Goal: Navigation & Orientation: Find specific page/section

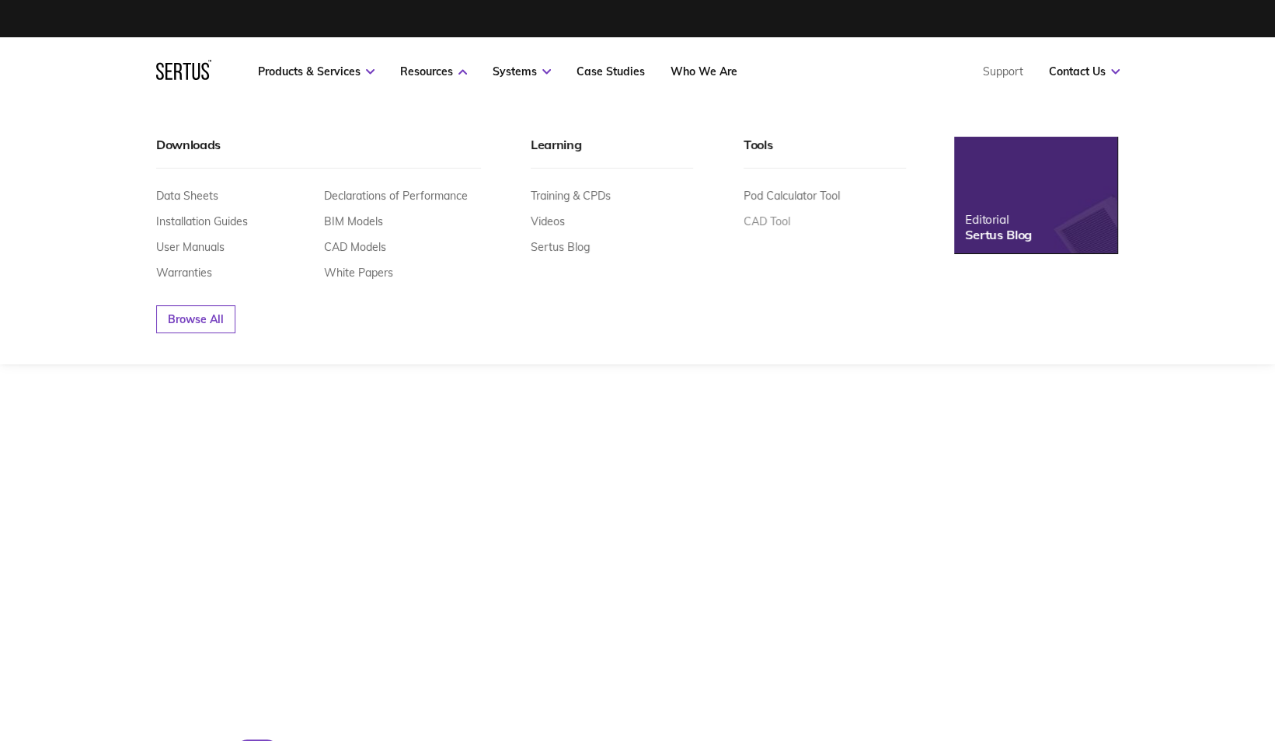
click at [763, 219] on link "CAD Tool" at bounding box center [766, 221] width 47 height 14
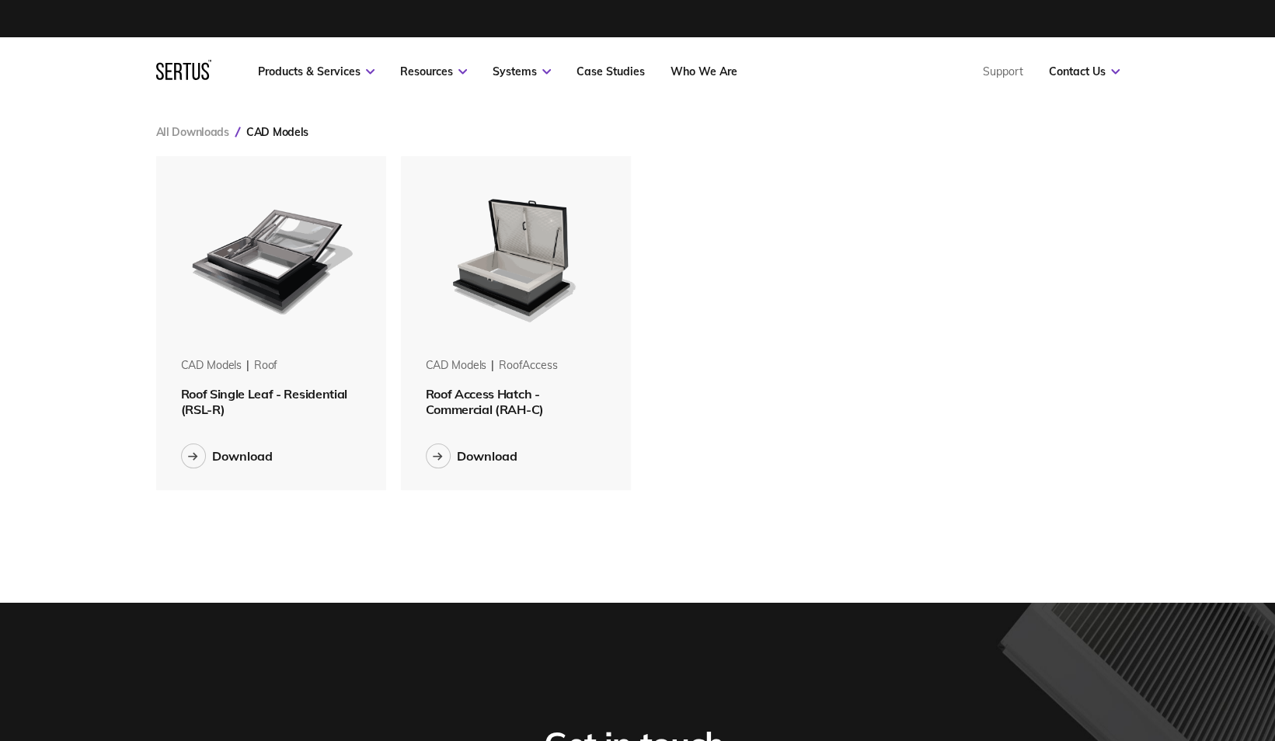
scroll to position [357, 987]
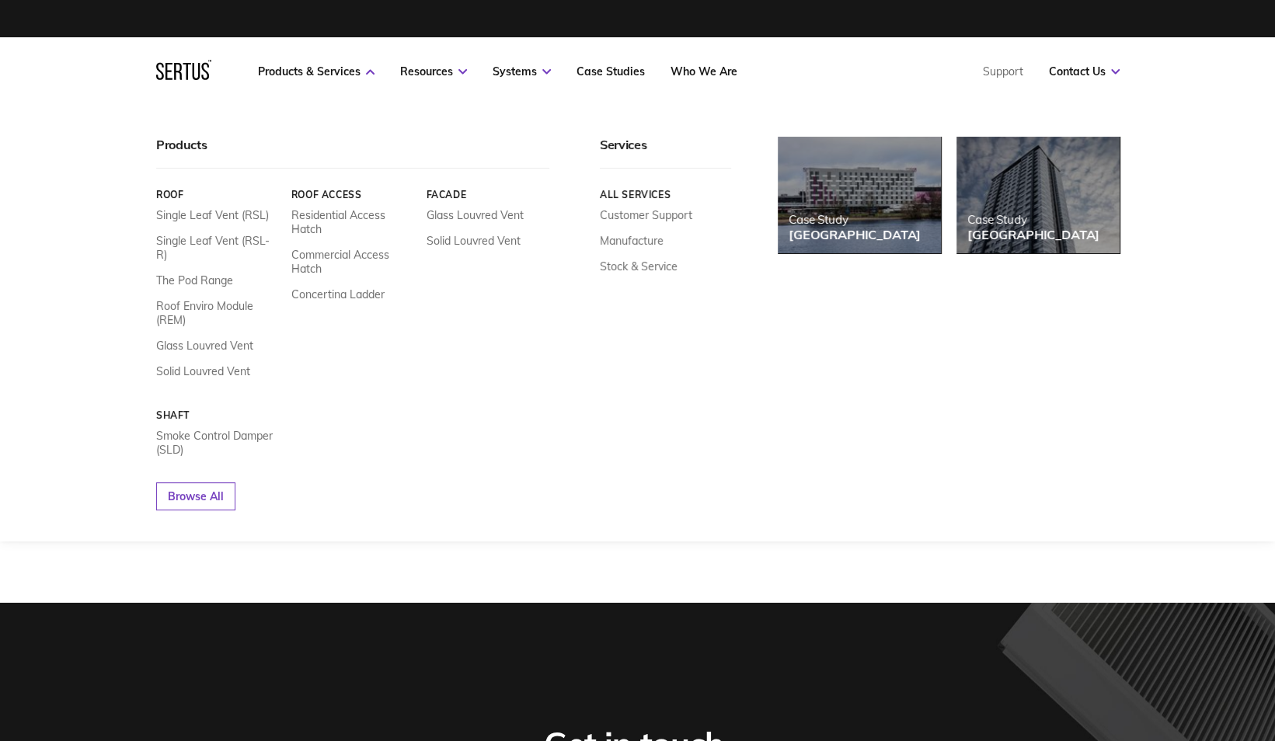
click at [183, 68] on icon at bounding box center [183, 70] width 55 height 20
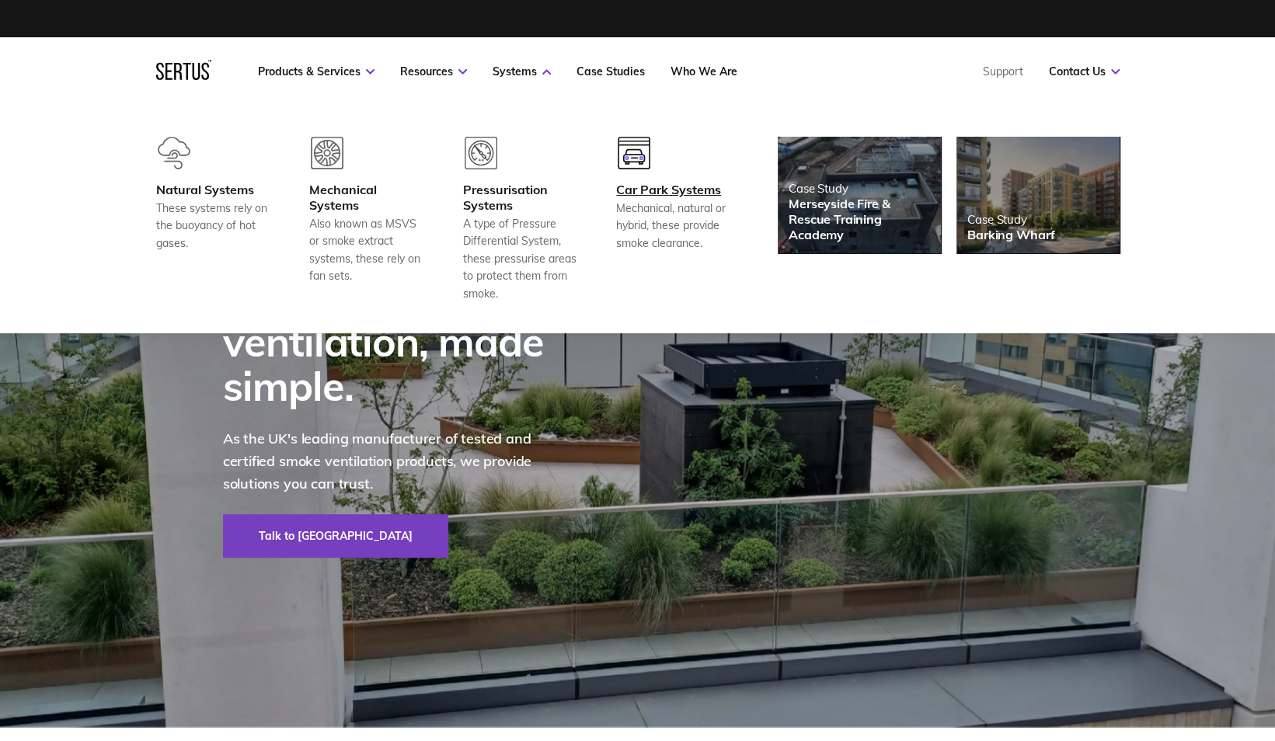
click at [652, 187] on div "Car Park Systems" at bounding box center [673, 190] width 115 height 16
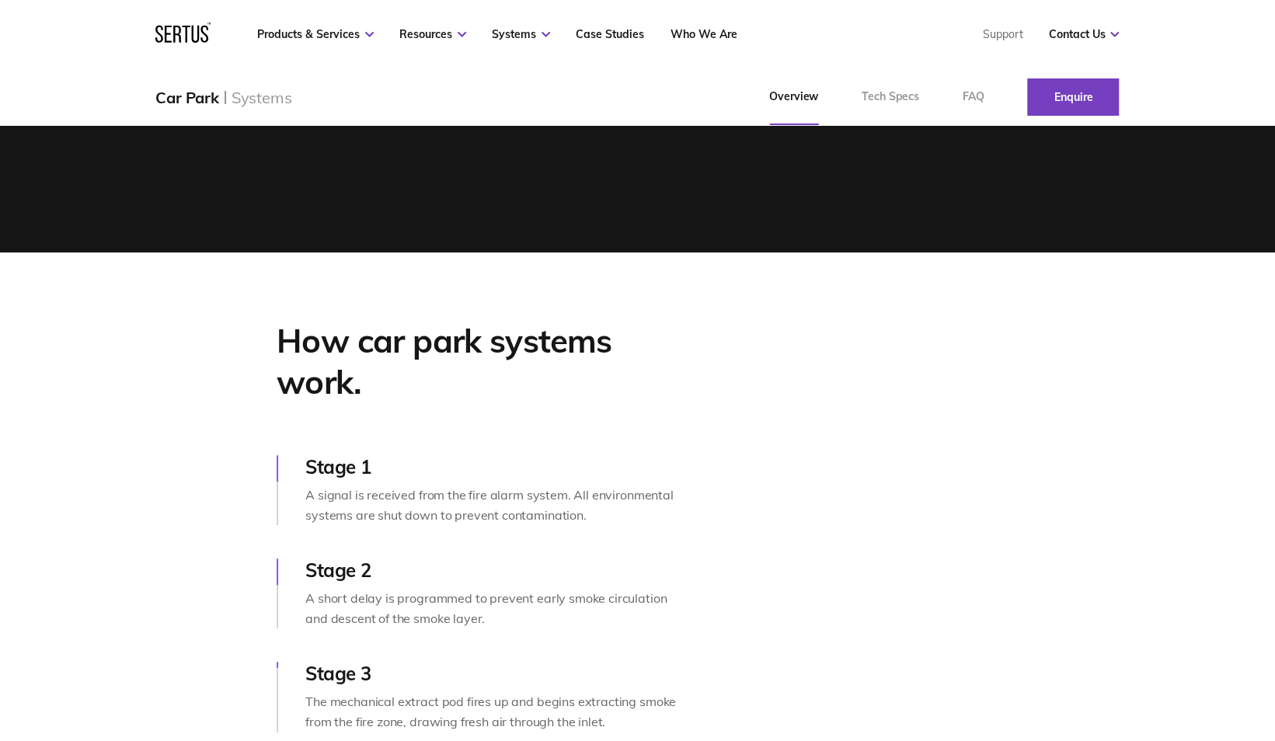
scroll to position [475, 0]
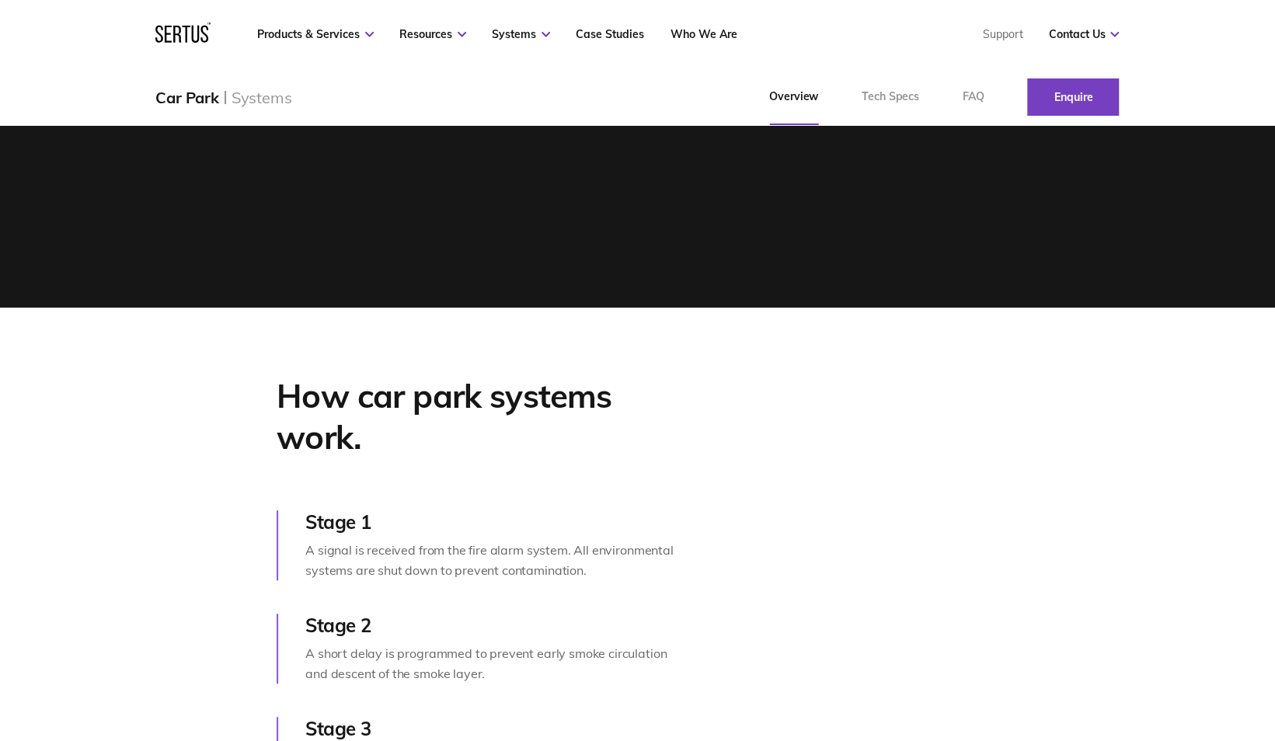
click at [166, 37] on icon at bounding box center [168, 34] width 7 height 17
